Goal: Information Seeking & Learning: Learn about a topic

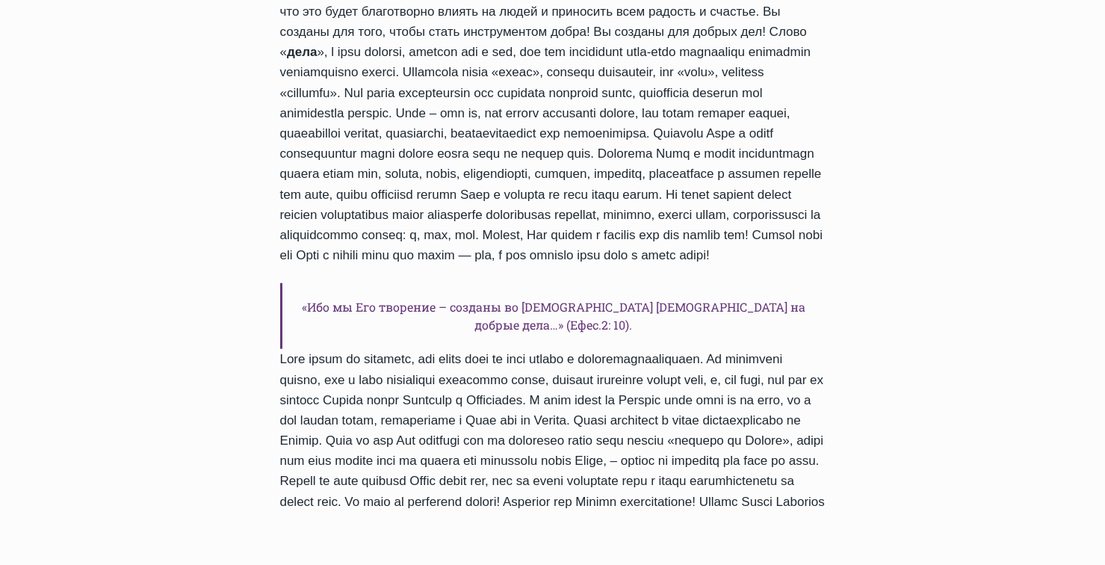
scroll to position [1270, 0]
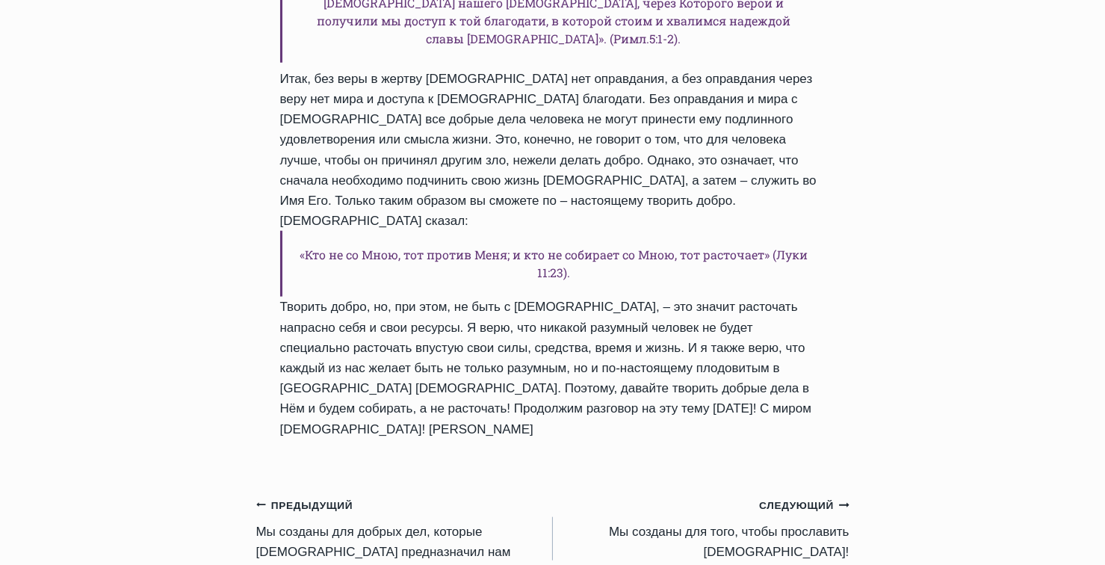
scroll to position [1569, 0]
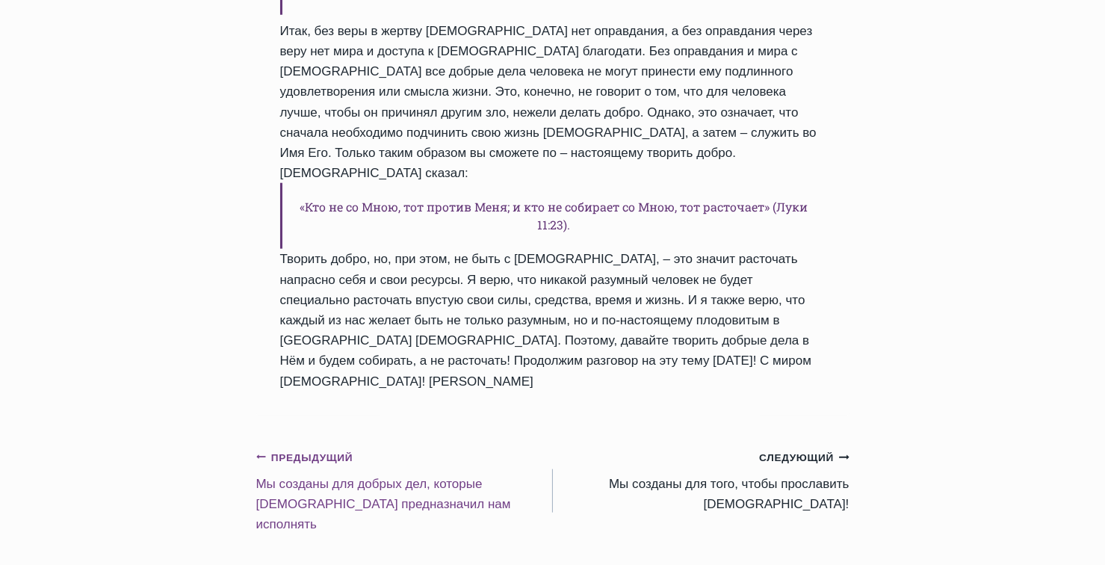
click at [315, 450] on small "Предыдущий Предыдущий" at bounding box center [304, 458] width 97 height 16
click at [290, 450] on small "Предыдущий Предыдущий" at bounding box center [304, 458] width 97 height 16
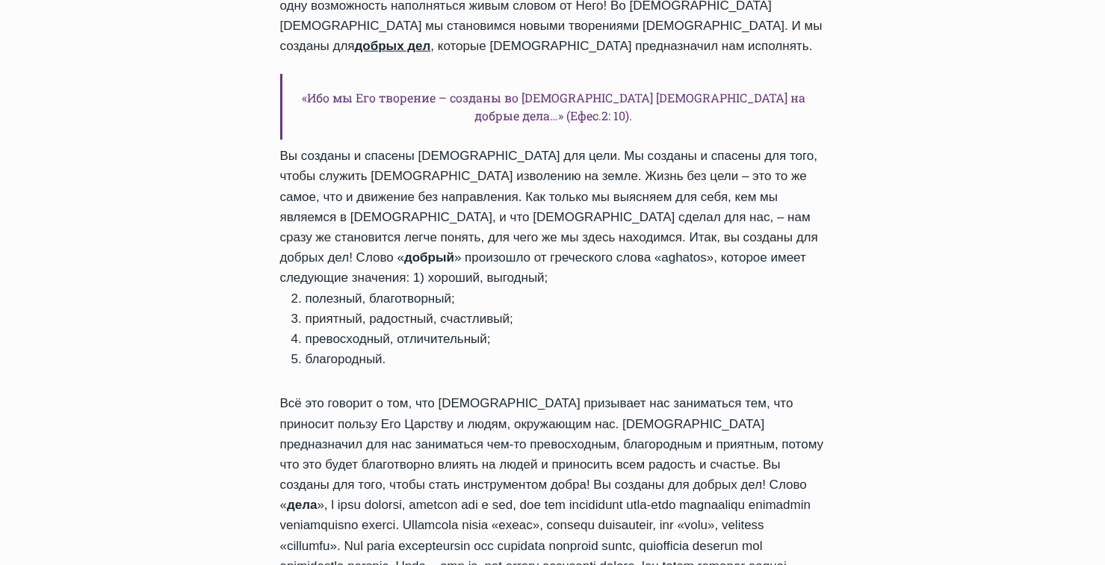
scroll to position [822, 0]
